Goal: Transaction & Acquisition: Book appointment/travel/reservation

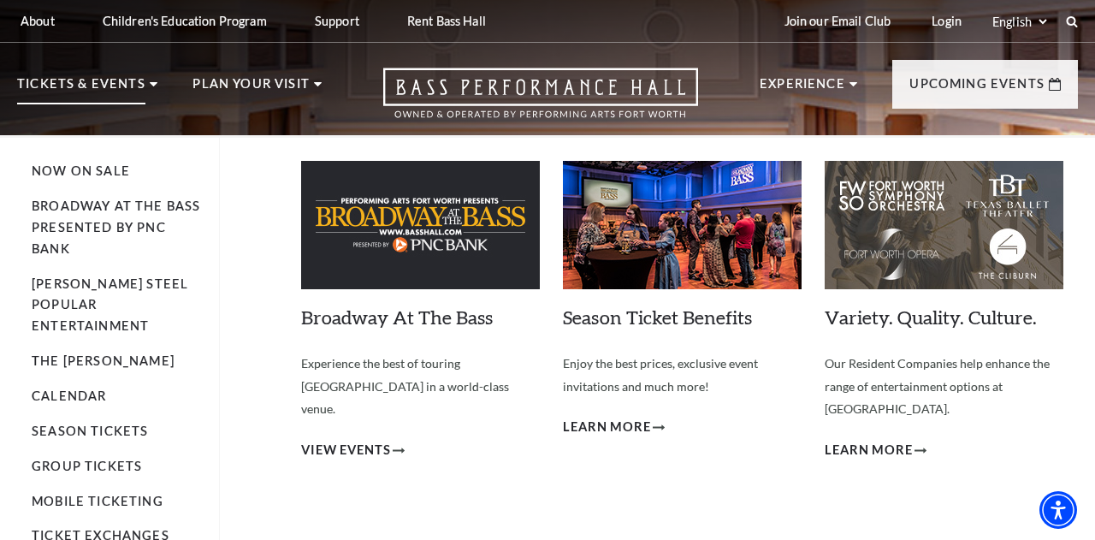
click at [111, 85] on p "Tickets & Events" at bounding box center [81, 89] width 128 height 31
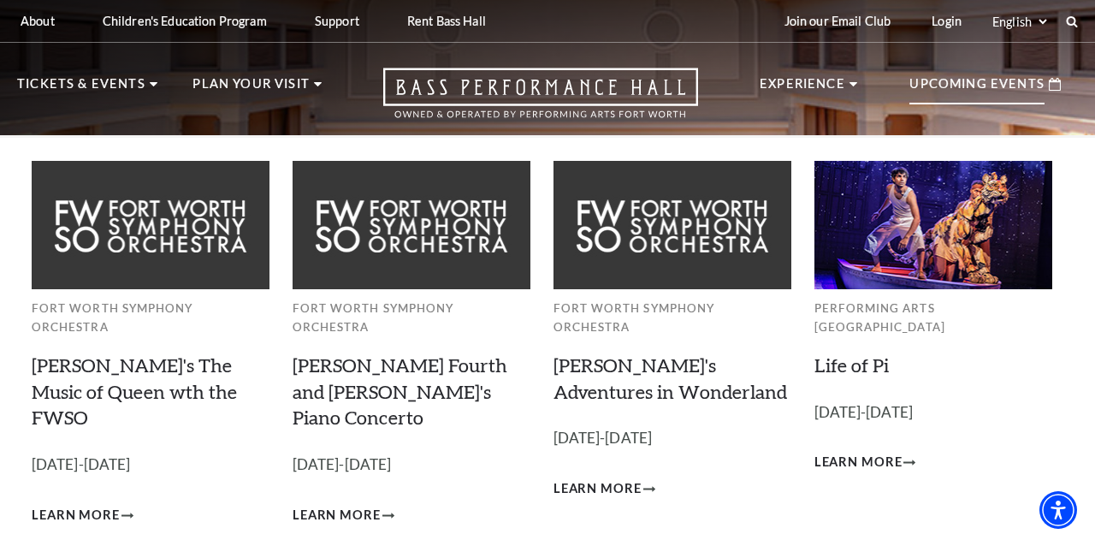
click at [965, 83] on p "Upcoming Events" at bounding box center [976, 89] width 135 height 31
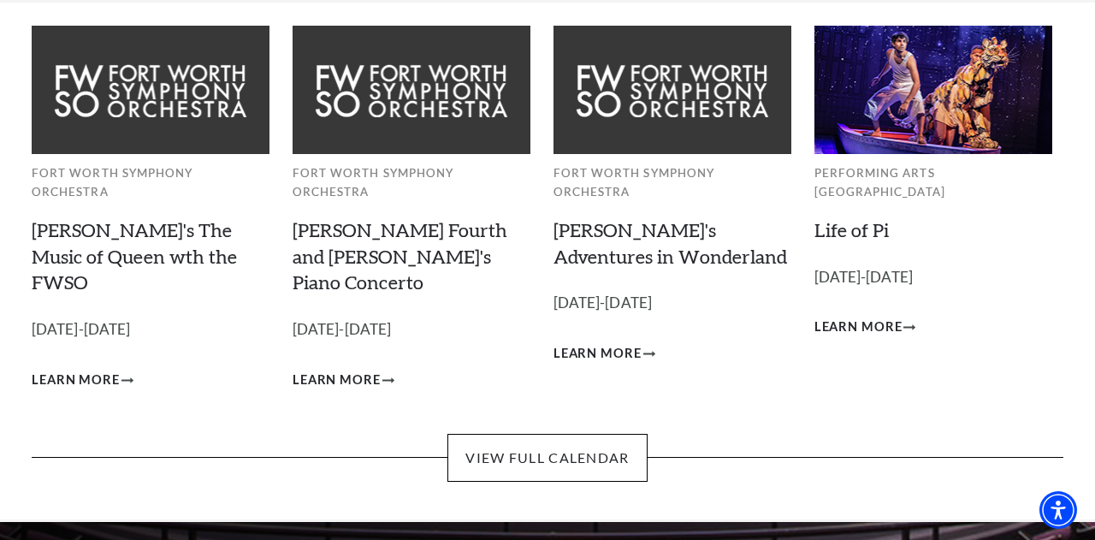
scroll to position [138, 0]
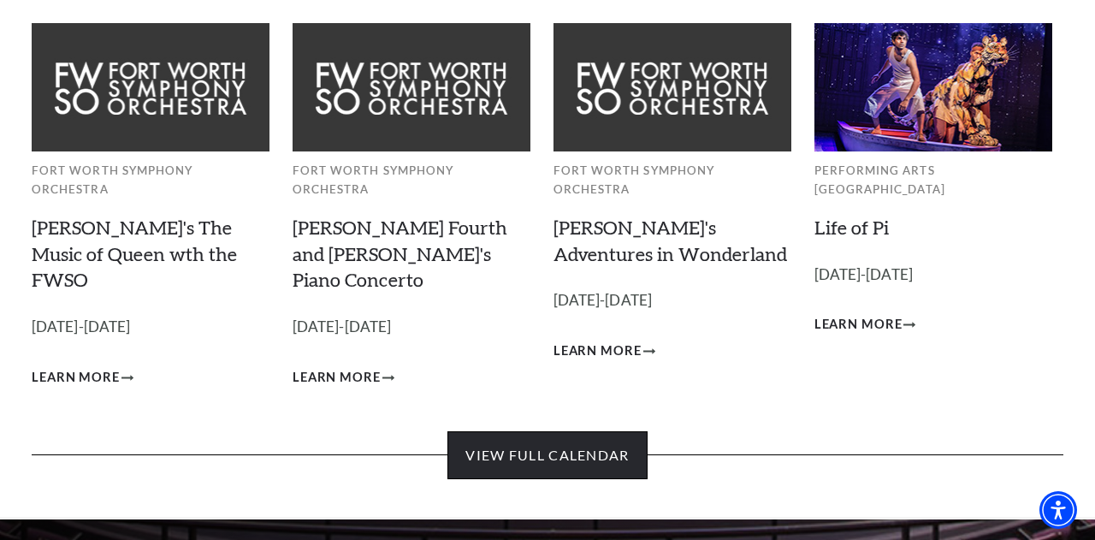
click at [584, 431] on link "View Full Calendar" at bounding box center [546, 455] width 199 height 48
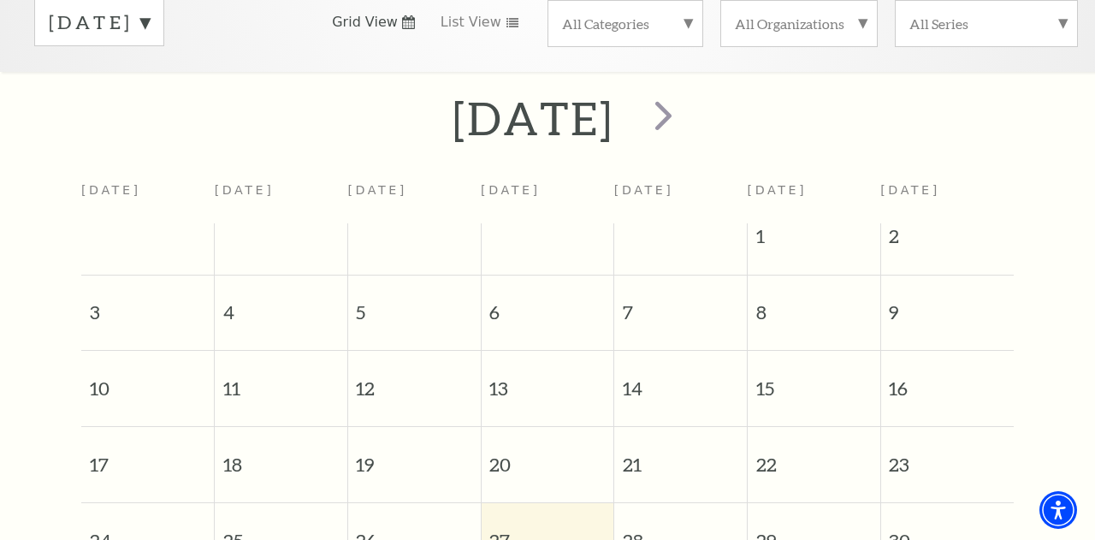
scroll to position [287, 0]
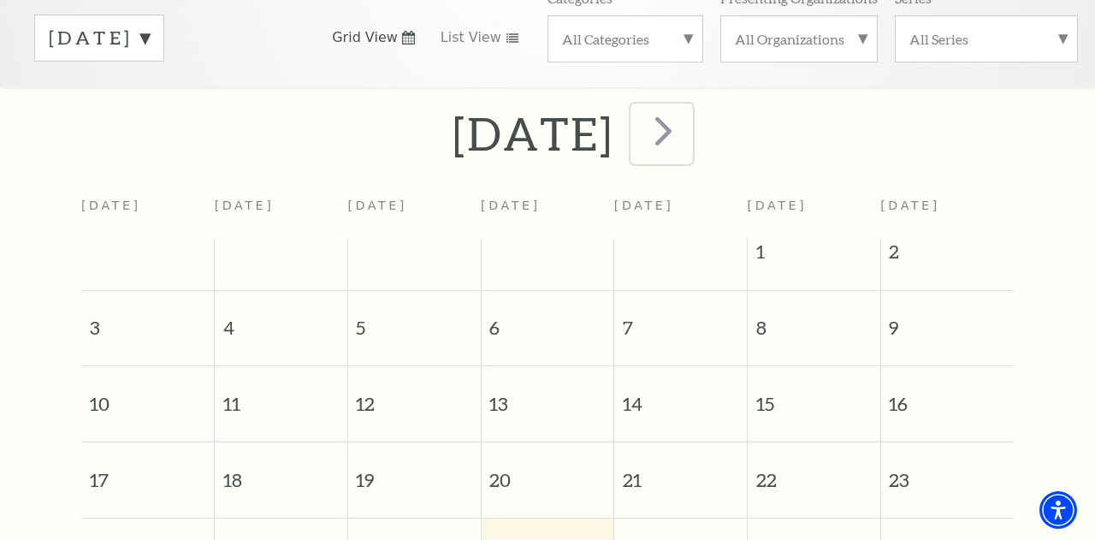
click at [688, 125] on span "next" at bounding box center [663, 130] width 49 height 49
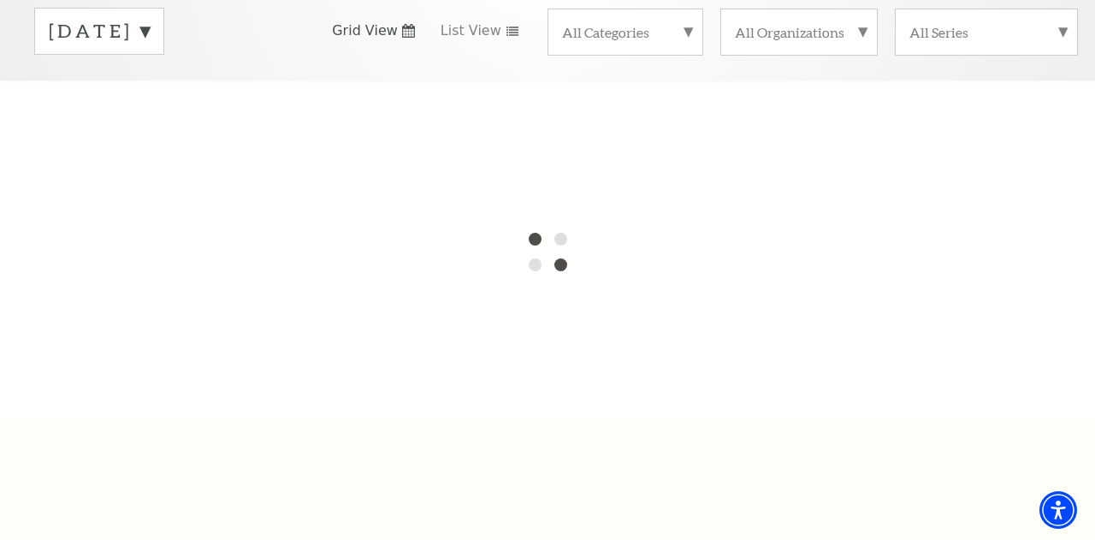
scroll to position [294, 0]
